Goal: Task Accomplishment & Management: Use online tool/utility

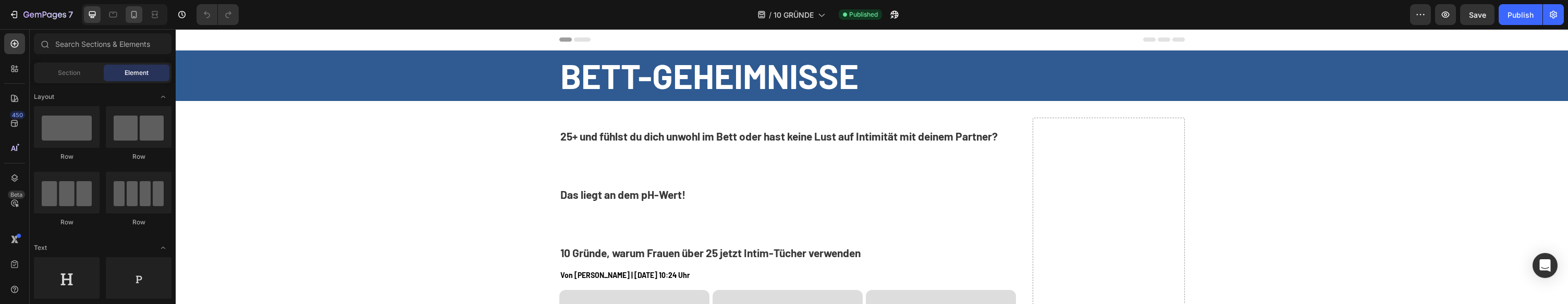
click at [139, 17] on div at bounding box center [134, 14] width 17 height 17
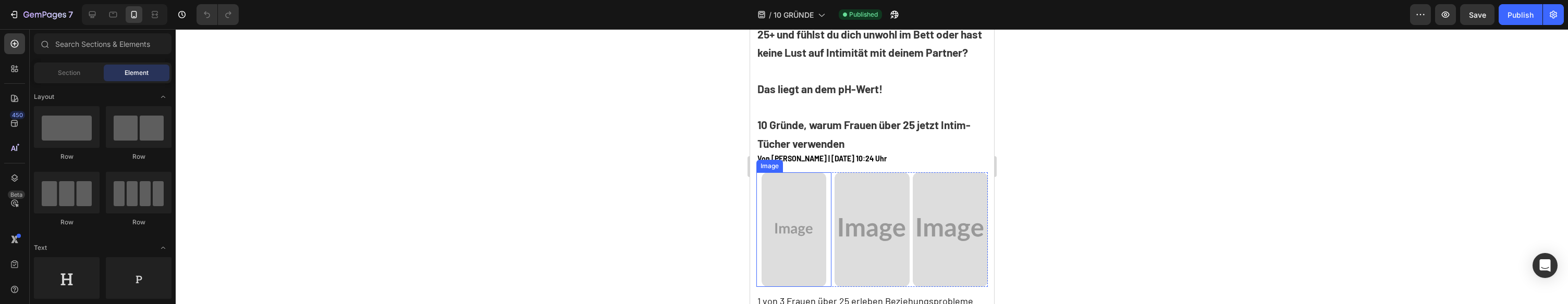
scroll to position [69, 0]
click at [801, 121] on strong "10 Gründe, warum Frauen über 25 jetzt Intim-Tücher verwenden" at bounding box center [863, 136] width 213 height 32
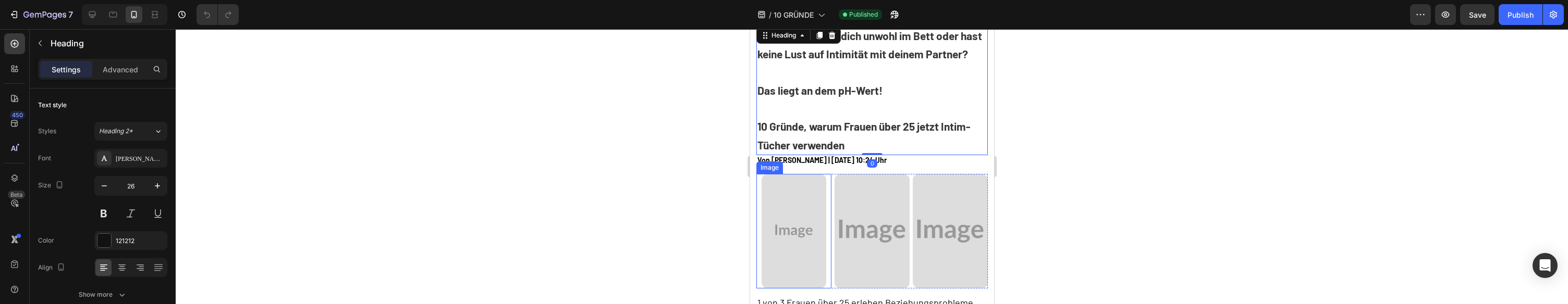
click at [818, 225] on img at bounding box center [793, 231] width 65 height 115
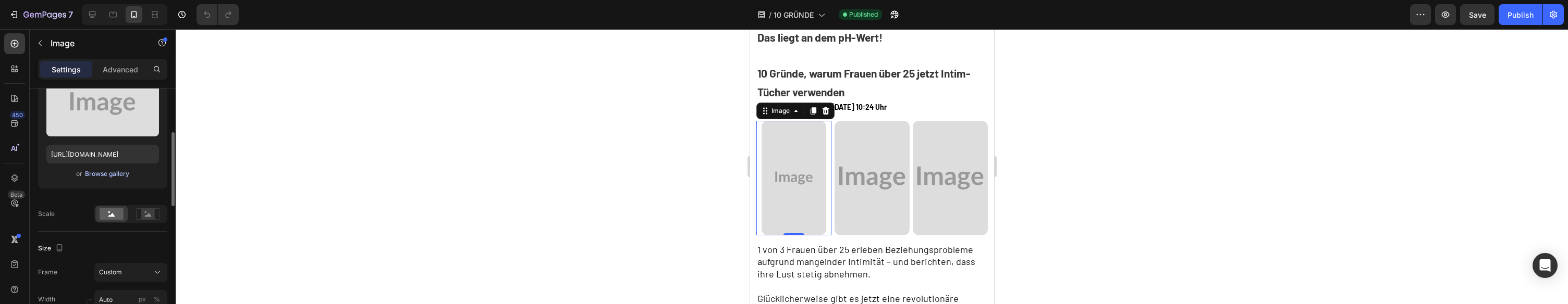
scroll to position [134, 0]
click at [110, 175] on button "Browse gallery" at bounding box center [107, 170] width 46 height 10
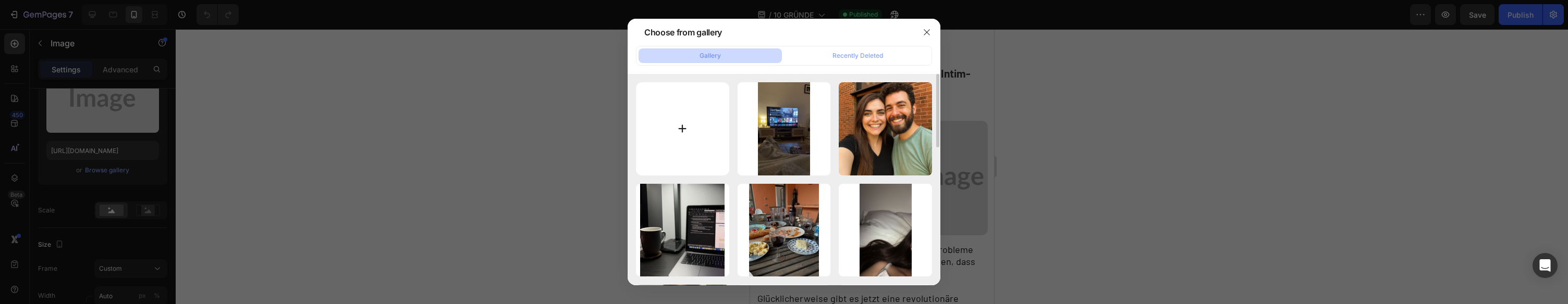
click at [691, 130] on input "file" at bounding box center [682, 128] width 93 height 93
type input "C:\fakepath\Vitalwipes_16.png"
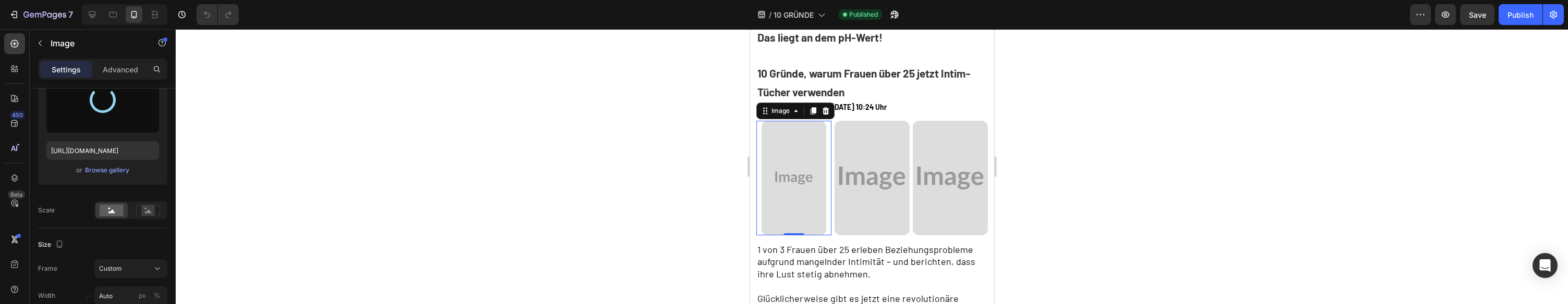
type input "[URL][DOMAIN_NAME]"
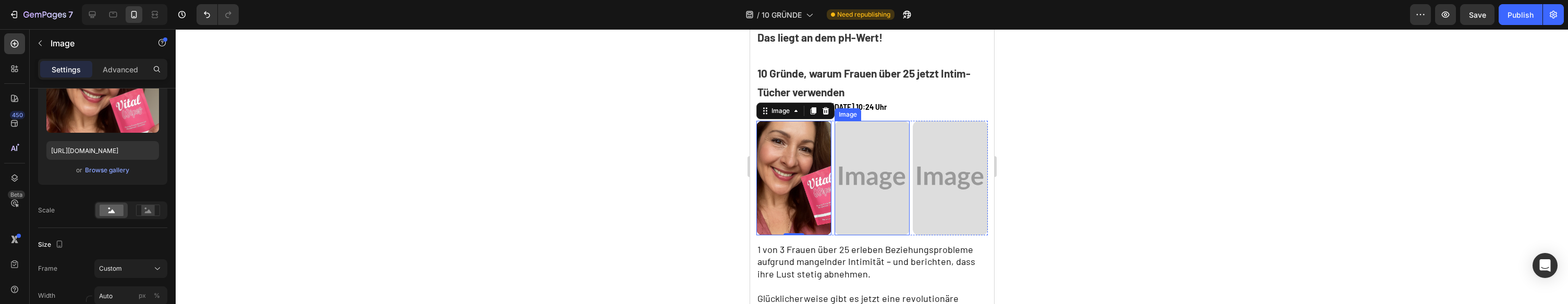
click at [857, 178] on img at bounding box center [872, 178] width 75 height 115
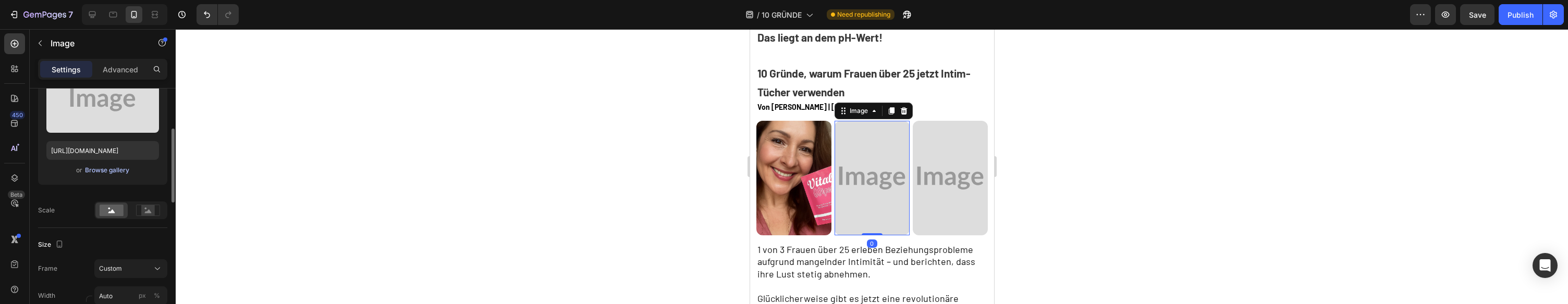
click at [104, 174] on div "Browse gallery" at bounding box center [107, 170] width 44 height 10
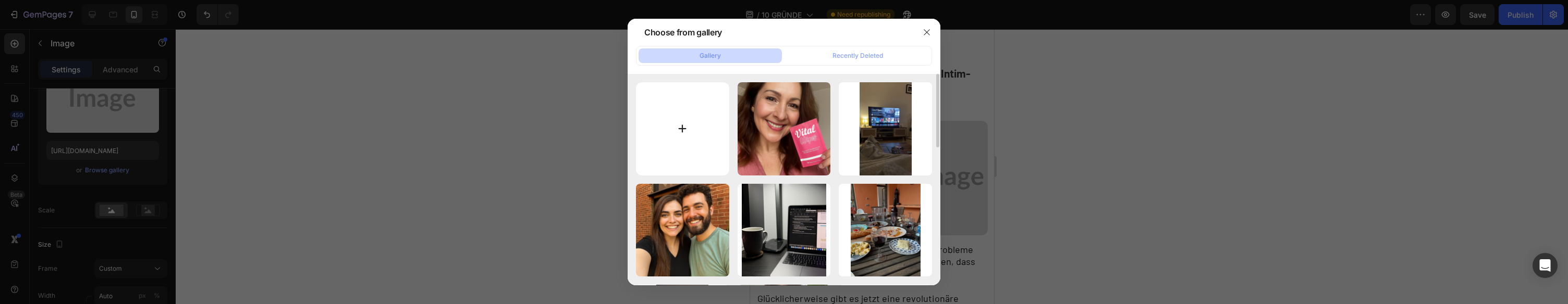
click at [673, 140] on input "file" at bounding box center [682, 128] width 93 height 93
type input "C:\fakepath\7b2a01cb-9364-43c1-8b1c-7859313810ac.jpg"
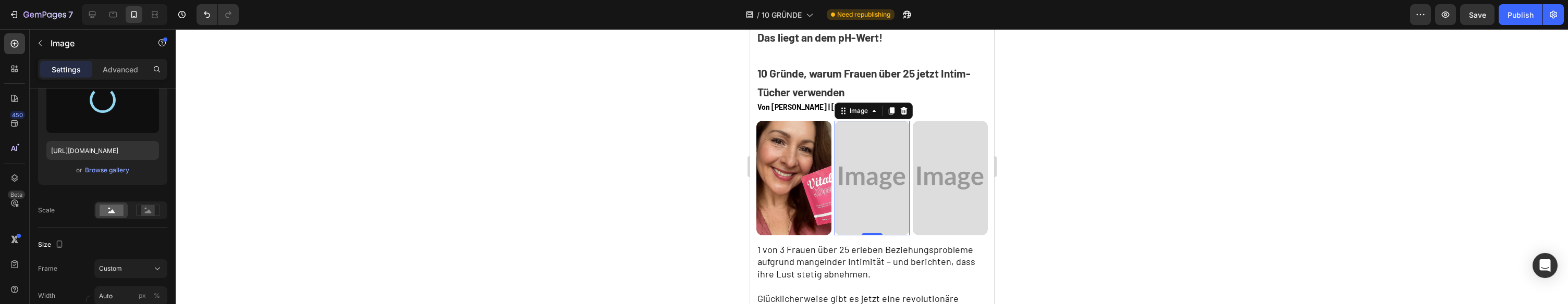
type input "[URL][DOMAIN_NAME]"
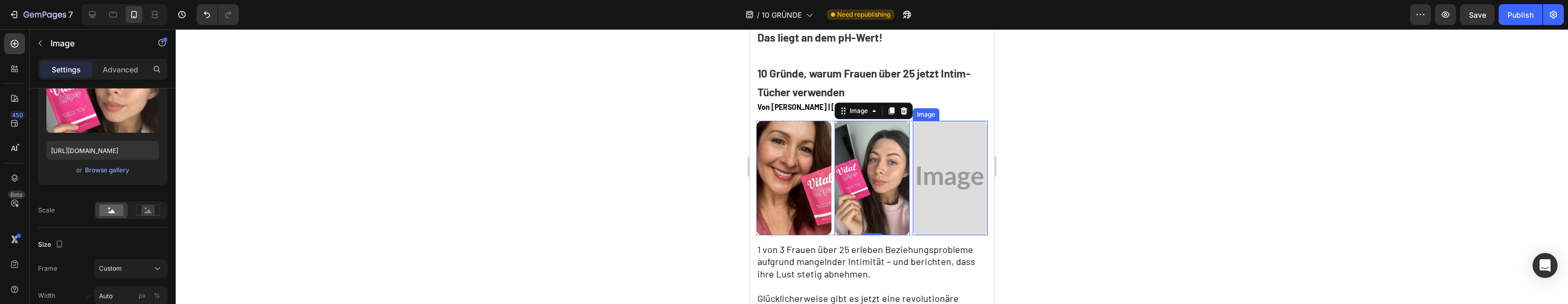
click at [980, 176] on img at bounding box center [950, 178] width 75 height 115
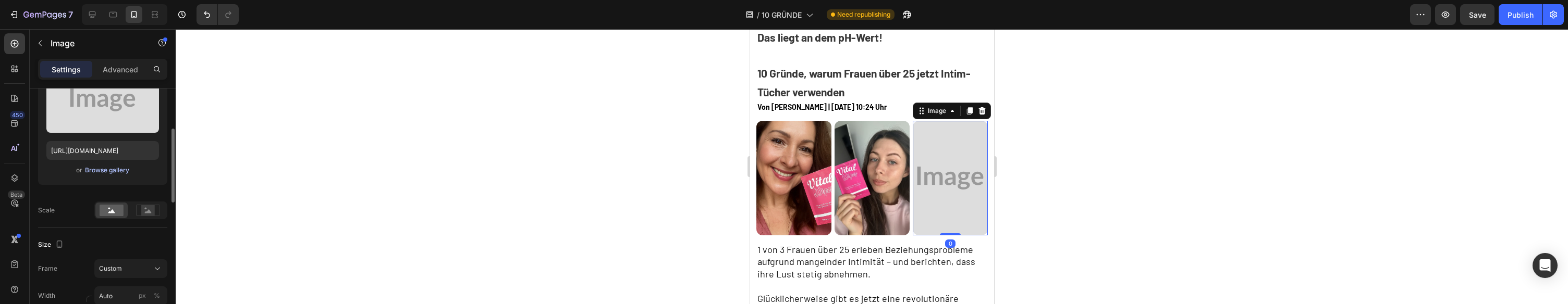
click at [115, 168] on div "Browse gallery" at bounding box center [107, 170] width 44 height 10
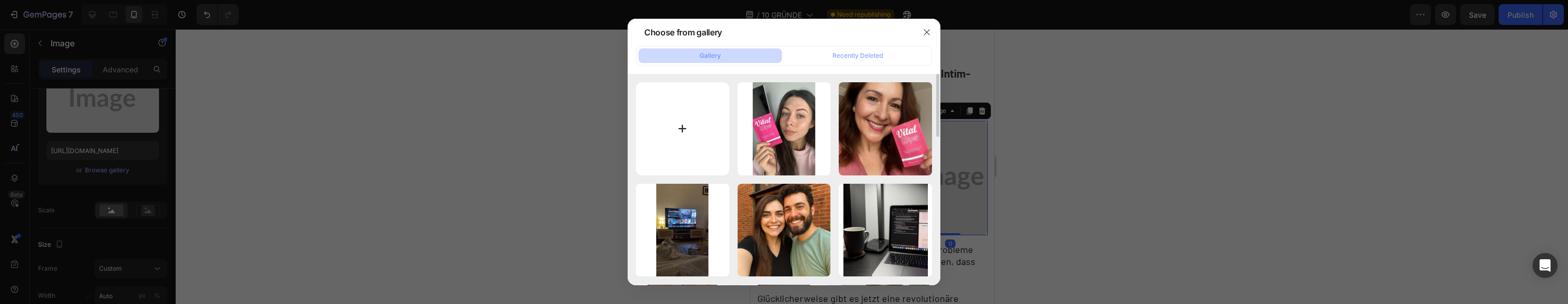
click at [679, 120] on input "file" at bounding box center [682, 128] width 93 height 93
type input "C:\fakepath\962fc1b5-2d0a-4186-9f4b-96b11ced1a7f.jpg"
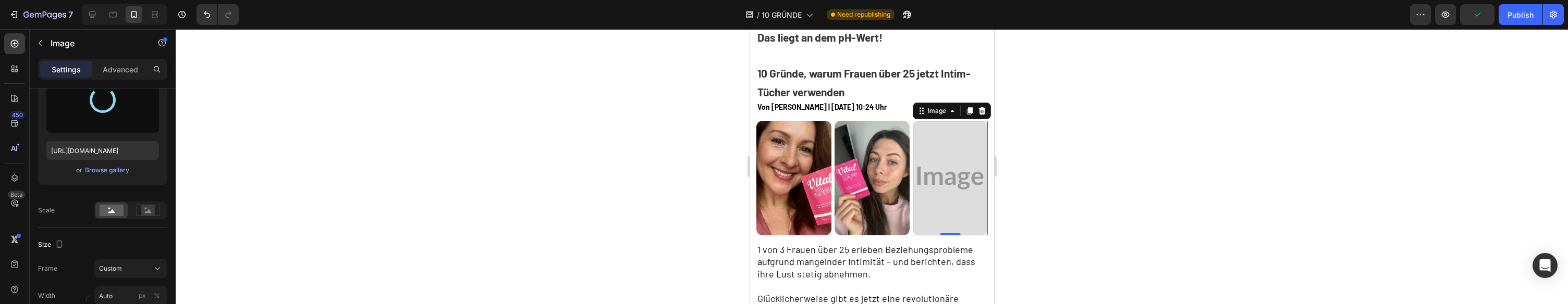
type input "[URL][DOMAIN_NAME]"
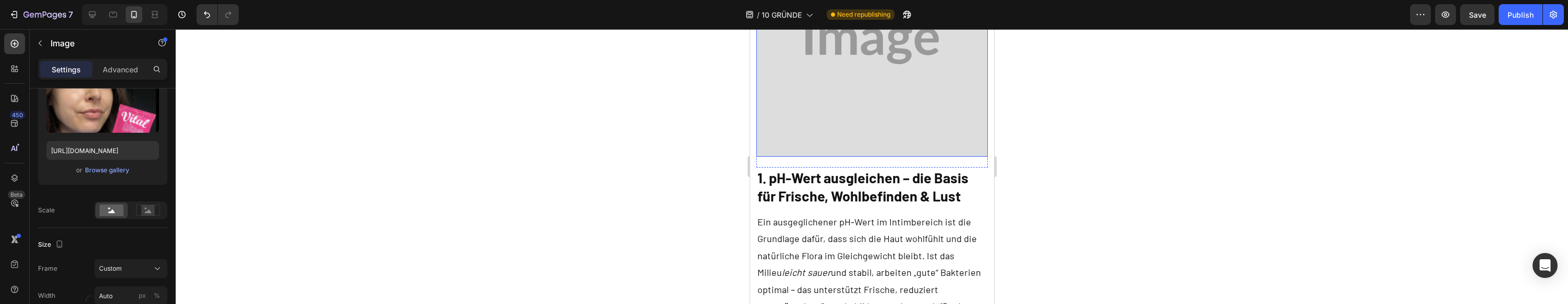
scroll to position [596, 0]
click at [866, 98] on img at bounding box center [872, 40] width 232 height 231
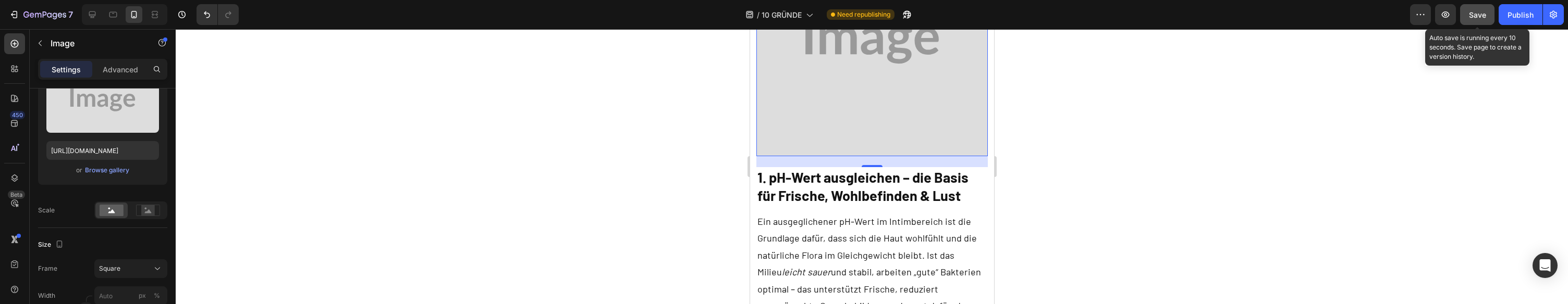
click at [1467, 21] on button "Save" at bounding box center [1477, 14] width 35 height 21
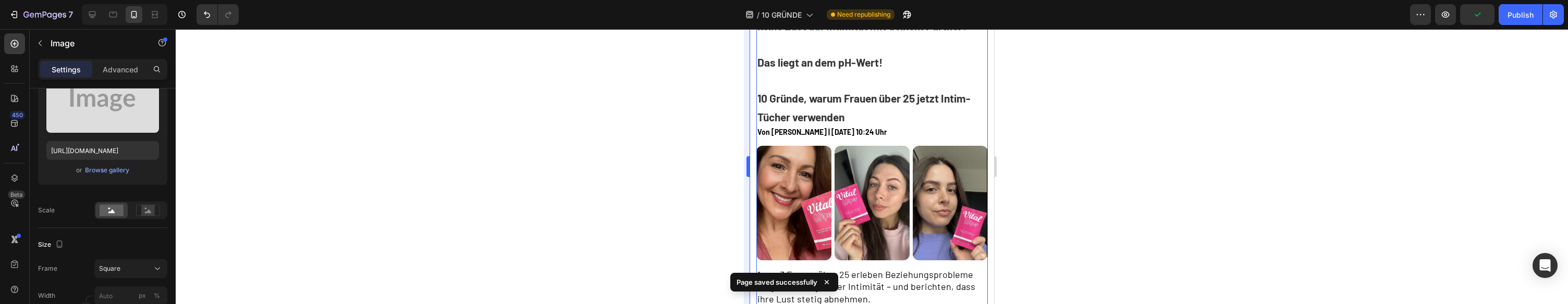
scroll to position [0, 0]
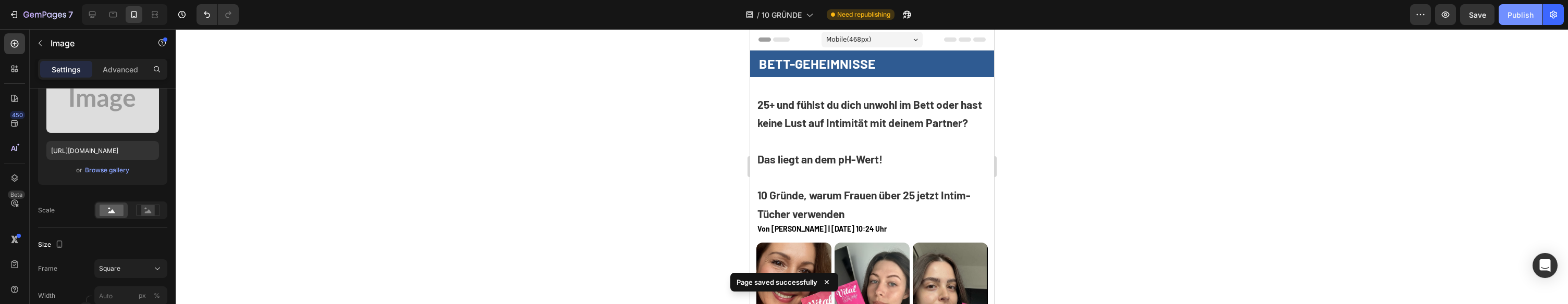
click at [1518, 22] on button "Publish" at bounding box center [1520, 14] width 43 height 21
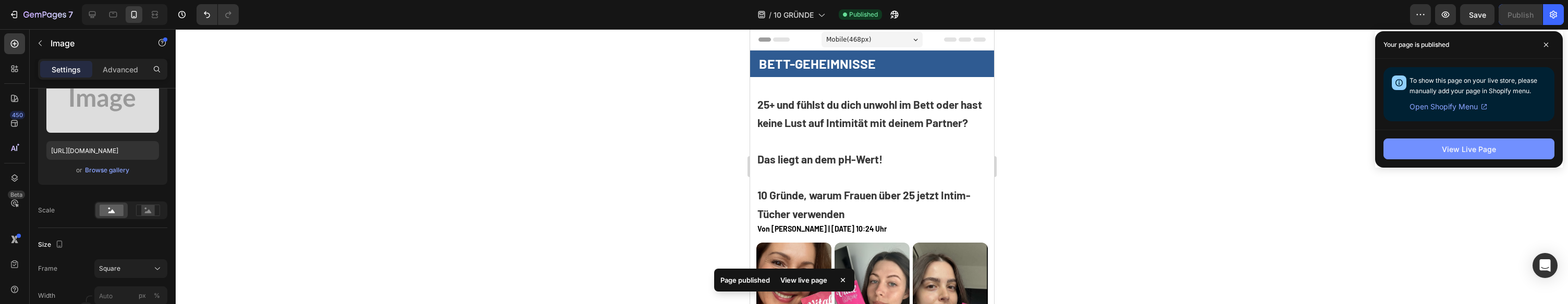
click at [1412, 149] on button "View Live Page" at bounding box center [1469, 149] width 171 height 21
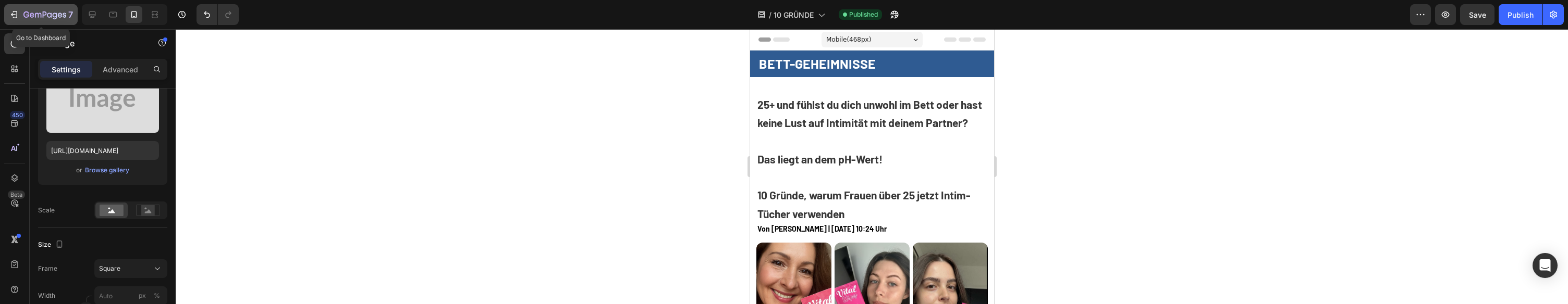
click at [20, 10] on div "7" at bounding box center [41, 14] width 64 height 12
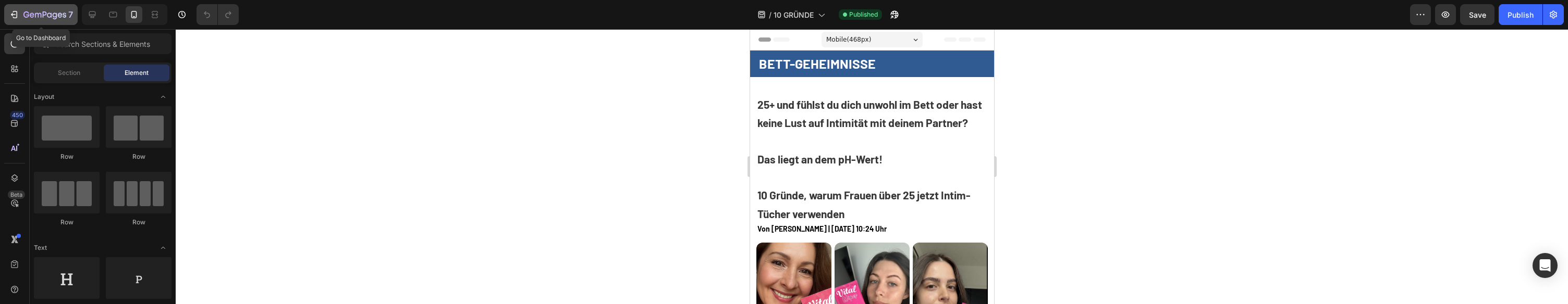
click at [33, 14] on icon "button" at bounding box center [32, 14] width 5 height 5
